Goal: Check status: Check status

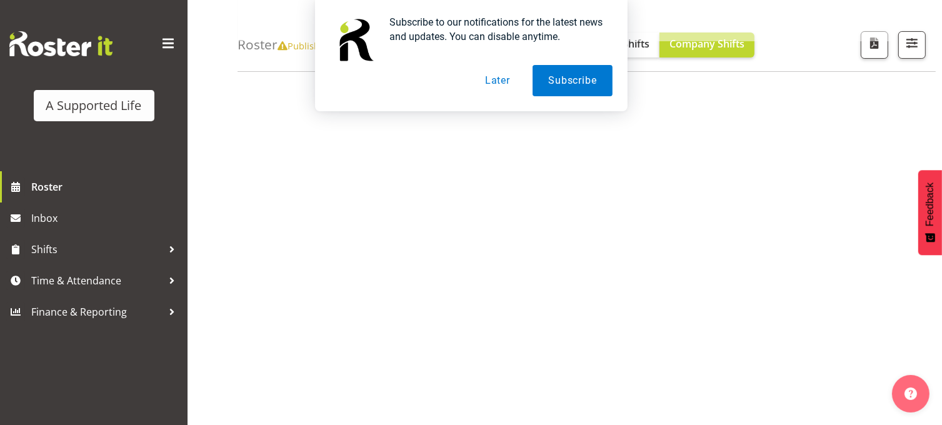
scroll to position [136, 0]
click at [498, 81] on button "Later" at bounding box center [498, 80] width 56 height 31
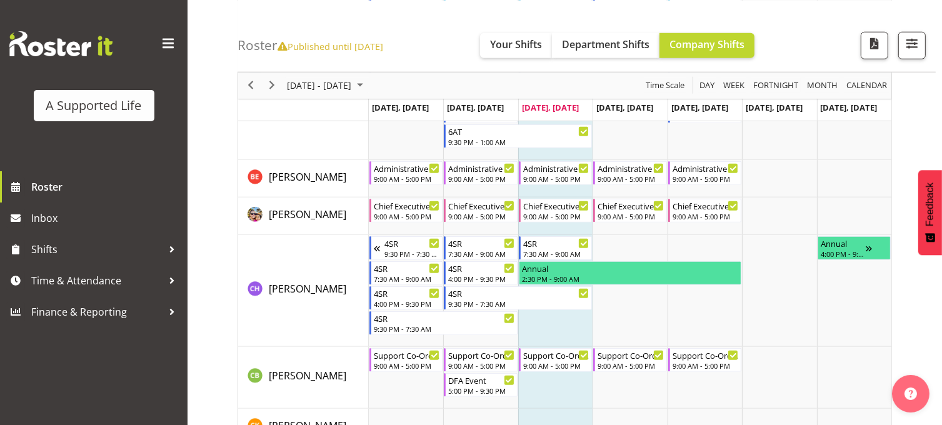
scroll to position [1152, 0]
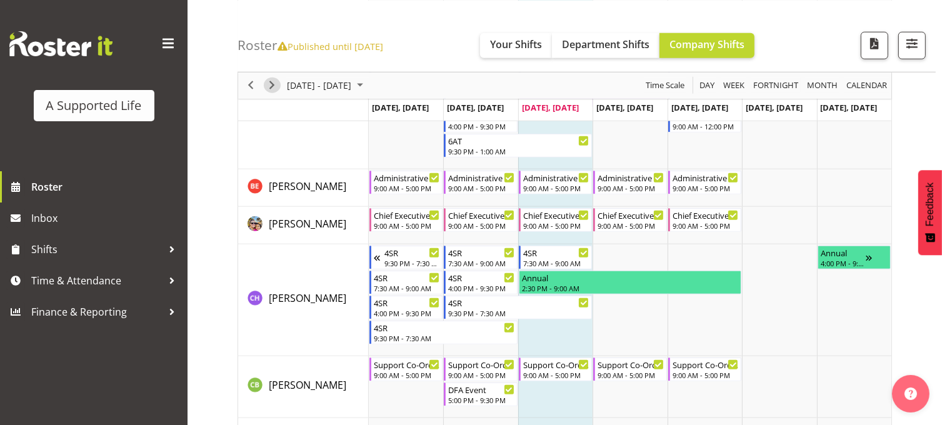
click at [273, 88] on span "Next" at bounding box center [272, 86] width 15 height 16
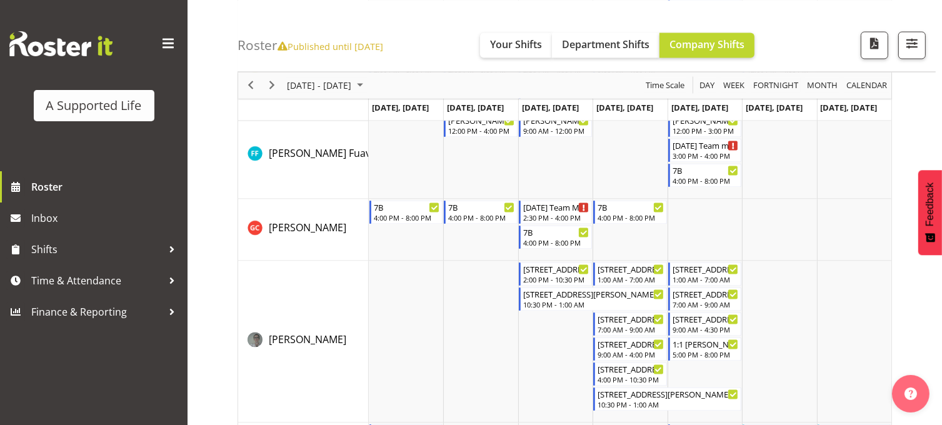
scroll to position [2261, 0]
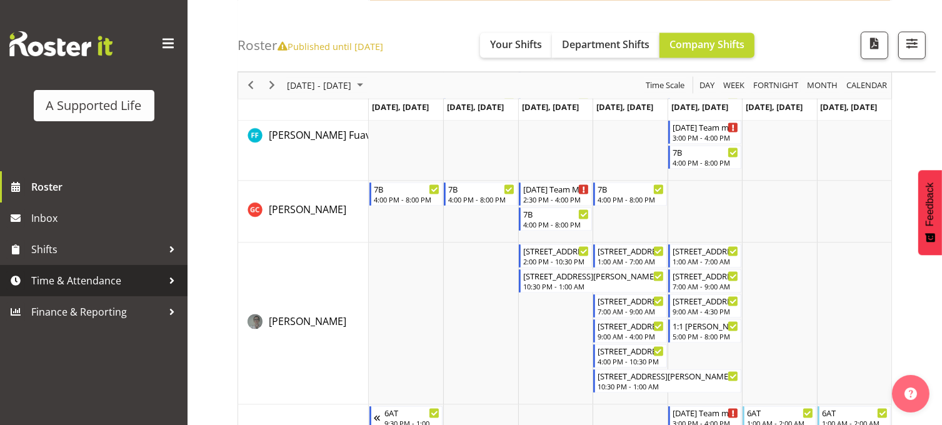
click at [118, 275] on span "Time & Attendance" at bounding box center [96, 280] width 131 height 19
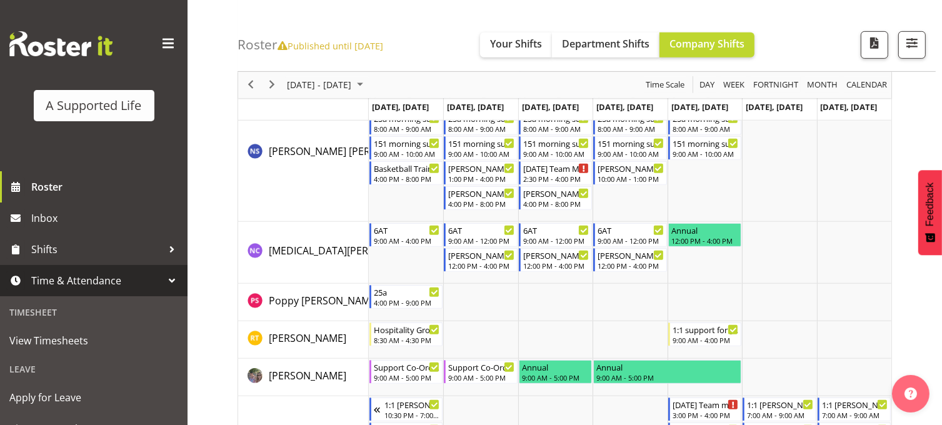
scroll to position [5319, 0]
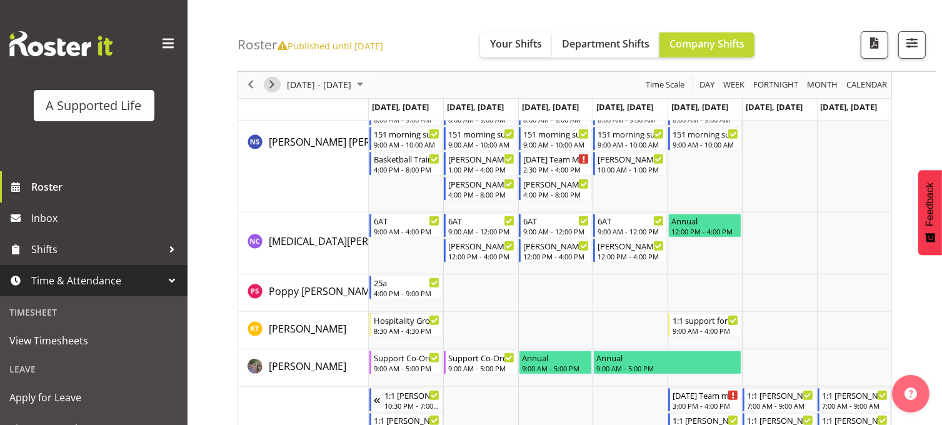
click at [269, 89] on span "Next" at bounding box center [272, 86] width 15 height 16
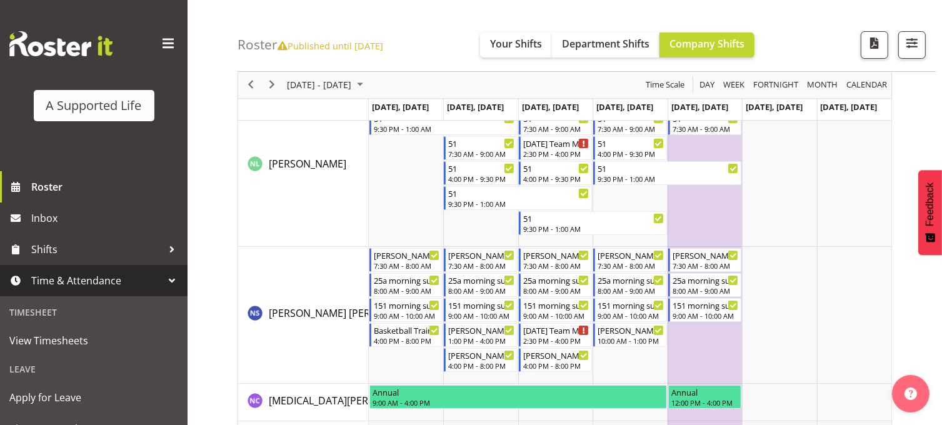
scroll to position [4708, 0]
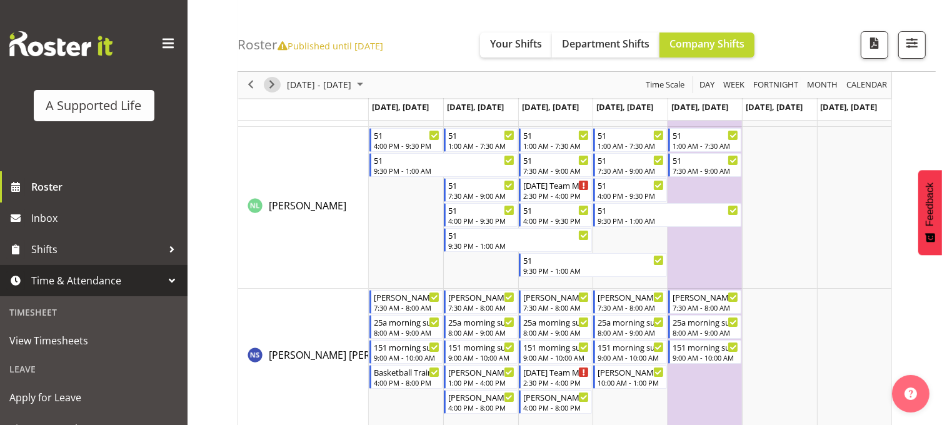
click at [271, 83] on span "Next" at bounding box center [272, 86] width 15 height 16
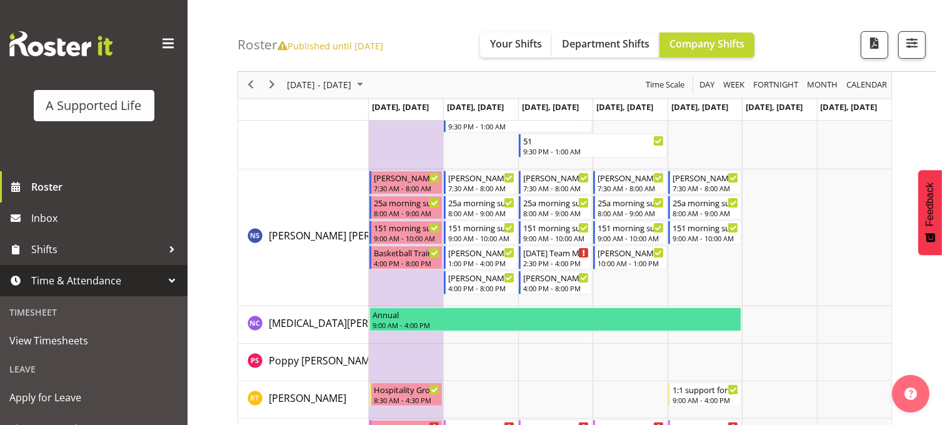
scroll to position [5022, 0]
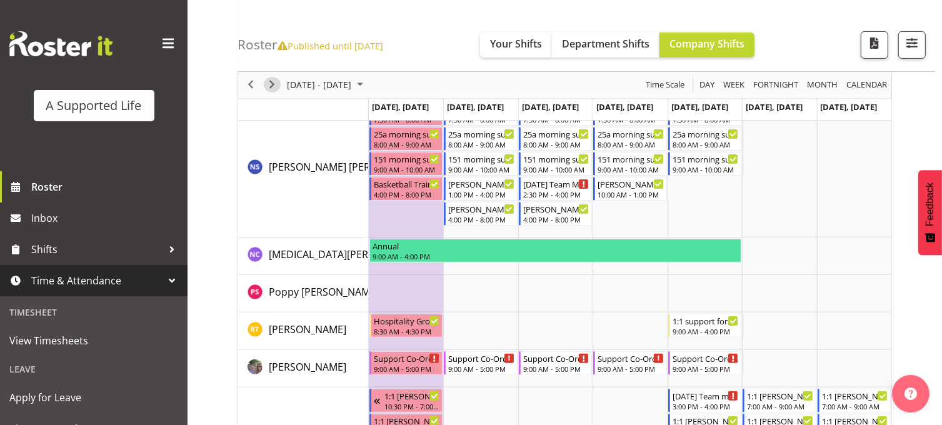
click at [266, 84] on span "Next" at bounding box center [272, 86] width 15 height 16
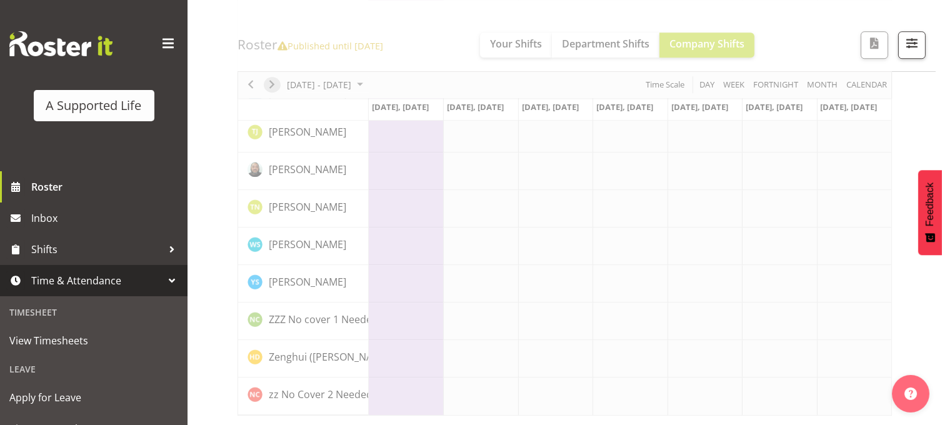
scroll to position [3512, 0]
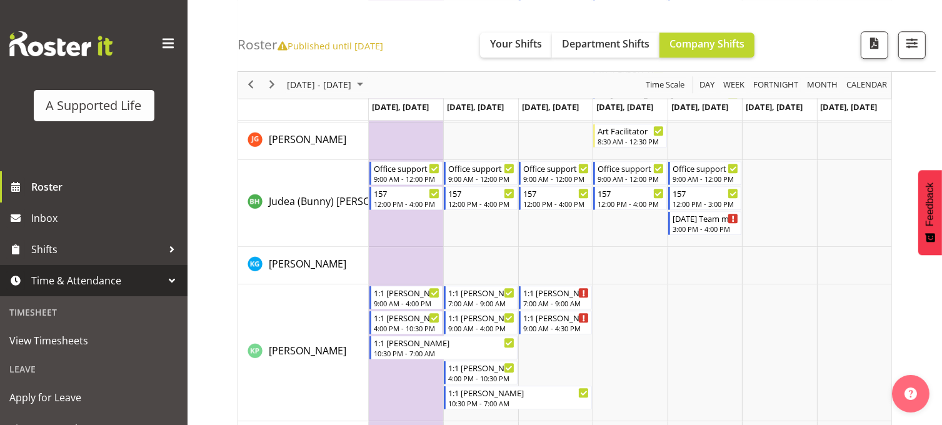
scroll to position [2344, 0]
